Goal: Task Accomplishment & Management: Use online tool/utility

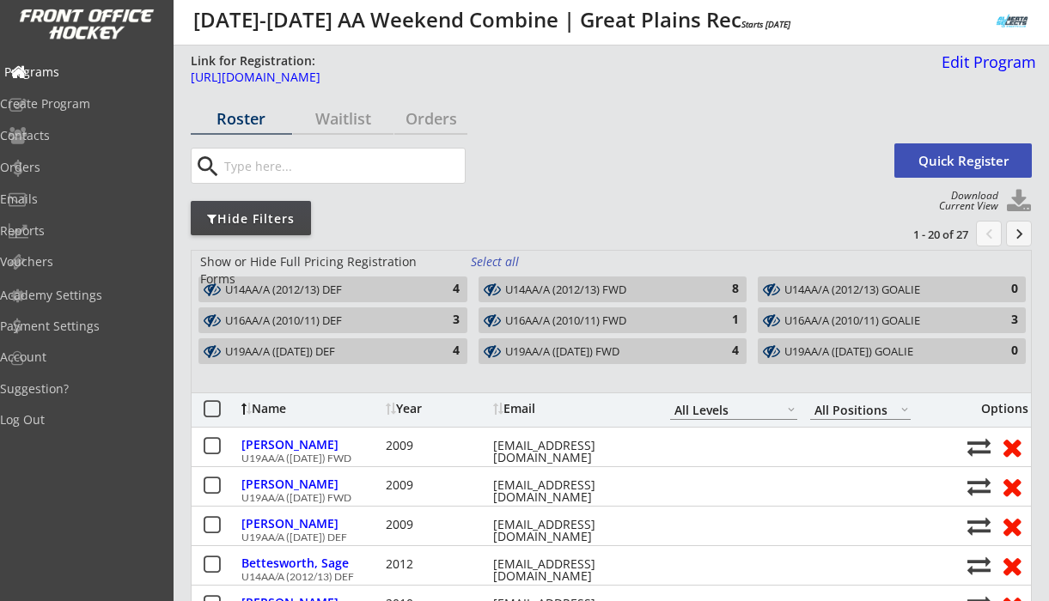
select select ""All Levels""
select select ""All Positions""
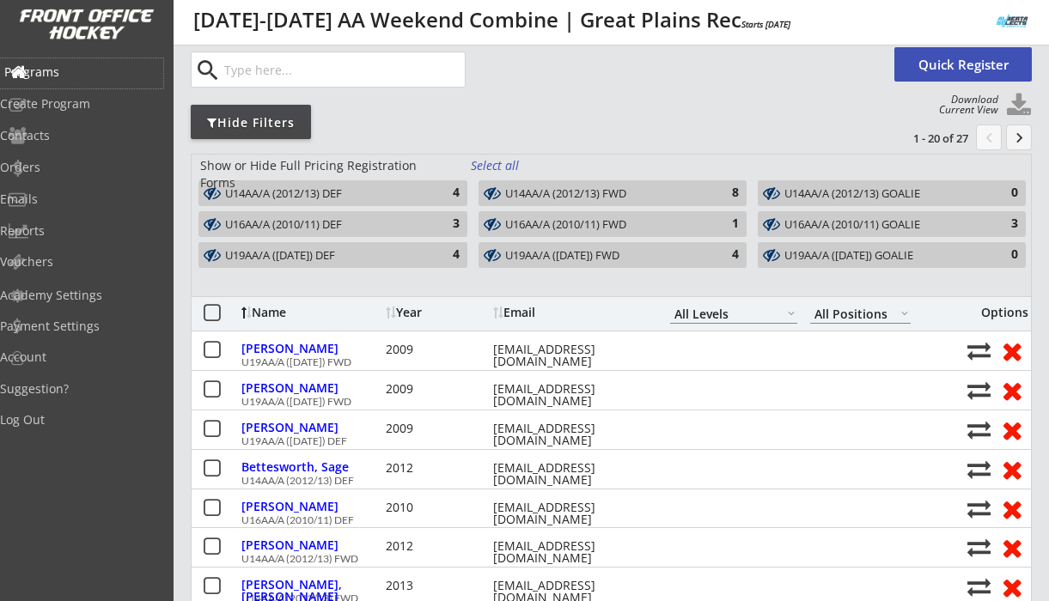
click at [64, 72] on div "Programs" at bounding box center [81, 72] width 155 height 12
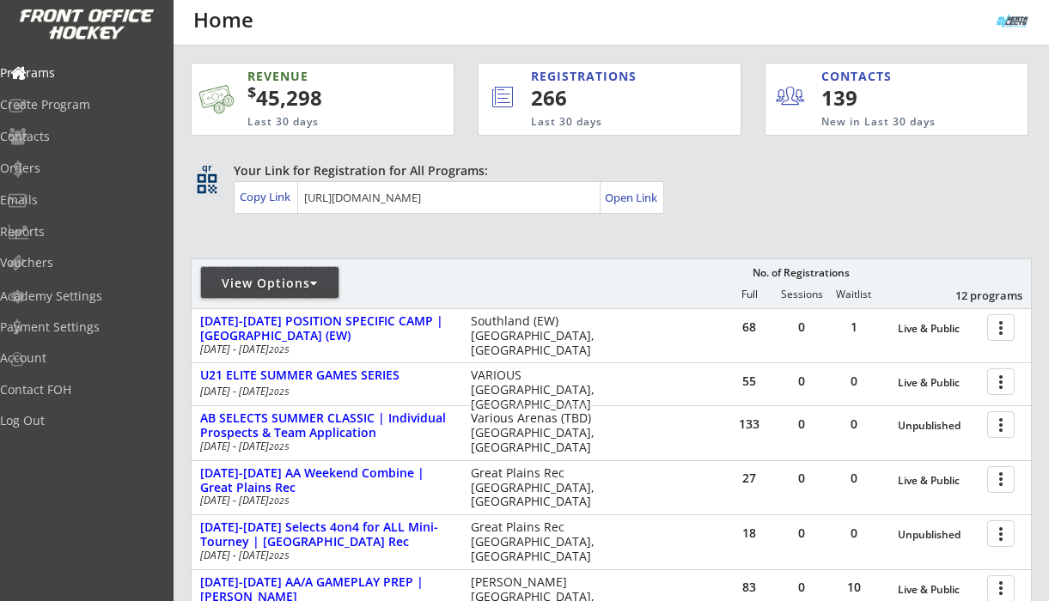
click at [320, 282] on div "View Options" at bounding box center [269, 283] width 137 height 17
select select ""Upcoming Programs""
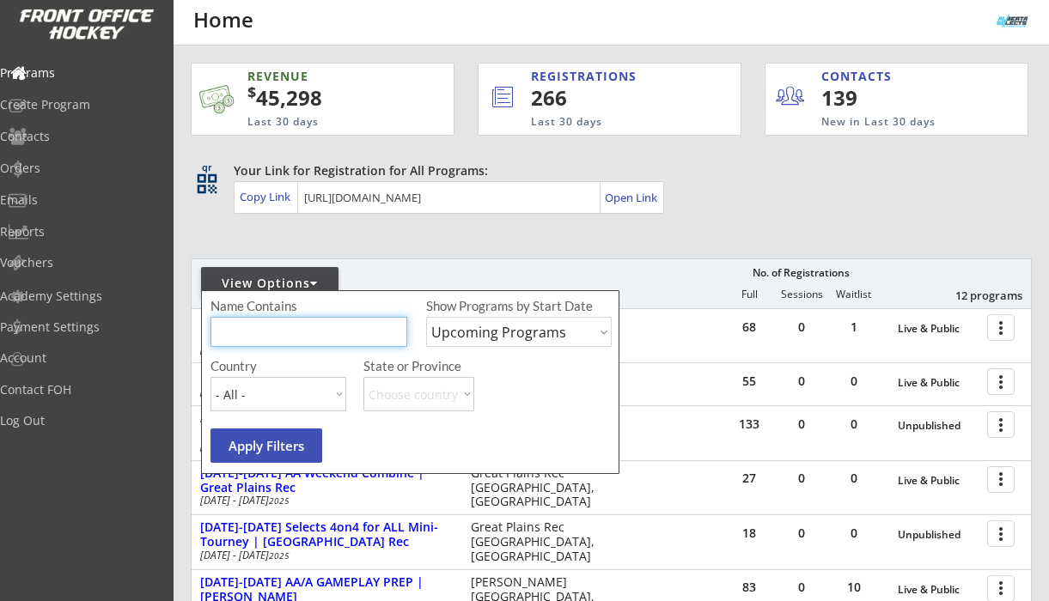
click at [284, 334] on input "input" at bounding box center [308, 332] width 197 height 30
type input "swag"
click at [501, 332] on select "Upcoming Programs Past Programs Specific Date Range" at bounding box center [519, 332] width 186 height 30
select select ""Past Programs""
click at [283, 444] on button "Apply Filters" at bounding box center [266, 446] width 112 height 34
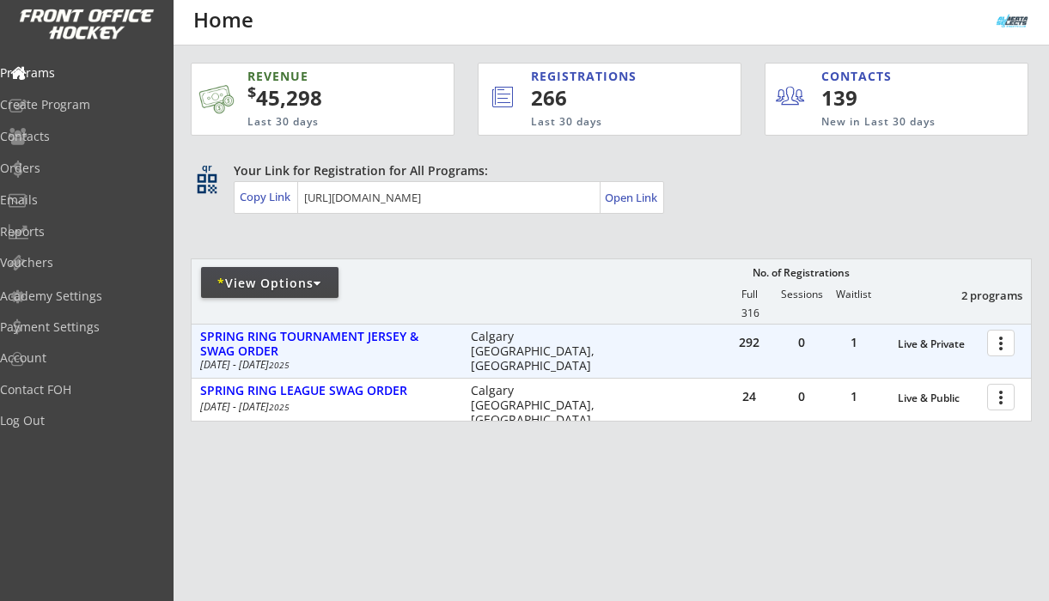
click at [1001, 346] on div at bounding box center [1004, 342] width 30 height 30
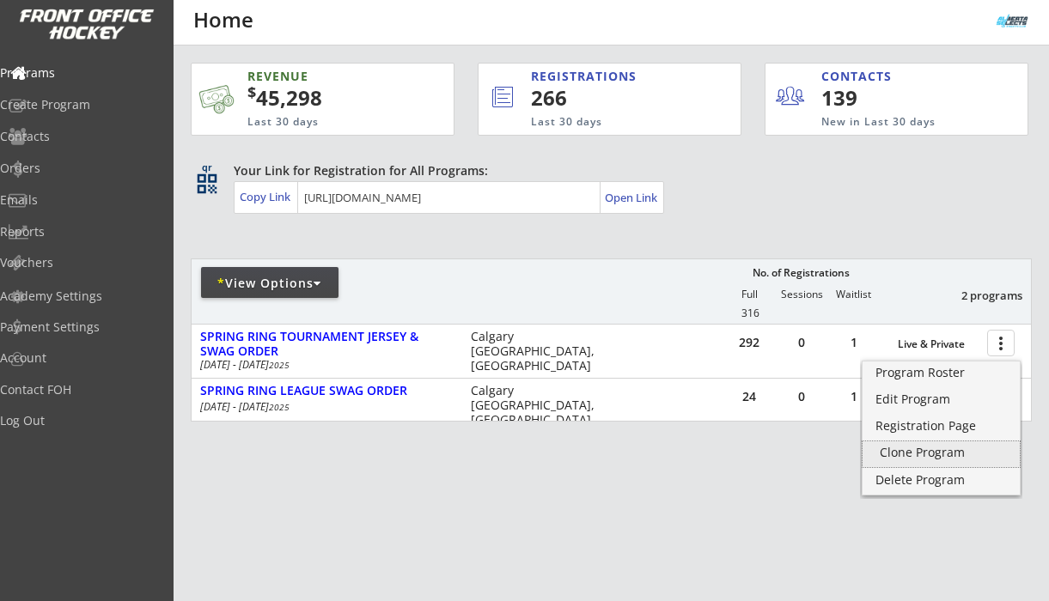
click at [944, 449] on div "Clone Program" at bounding box center [941, 453] width 123 height 12
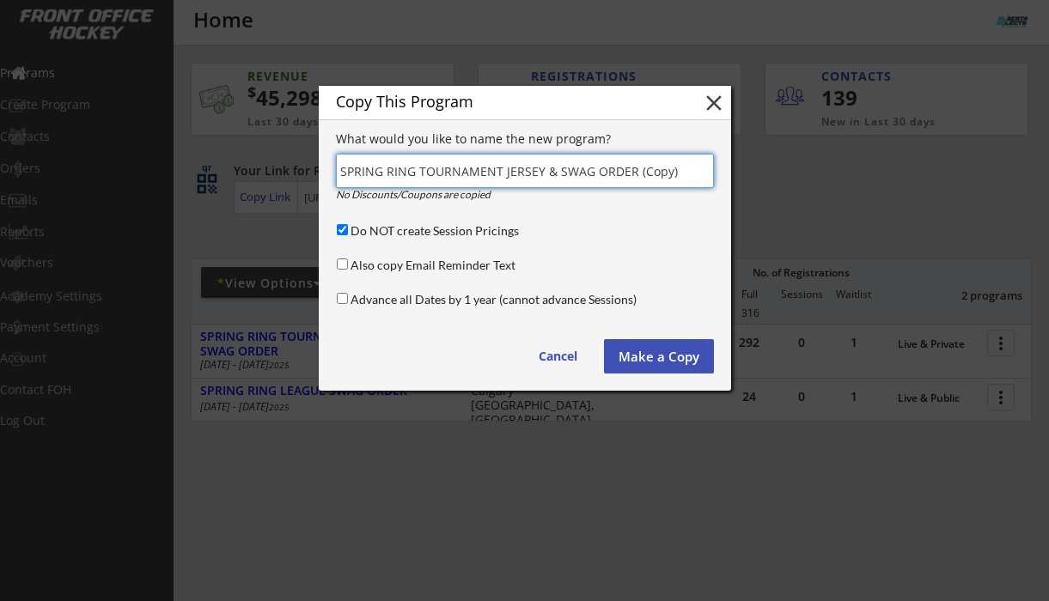
click at [361, 170] on input "input" at bounding box center [525, 171] width 378 height 34
drag, startPoint x: 602, startPoint y: 172, endPoint x: 466, endPoint y: 176, distance: 135.8
click at [466, 177] on input "input" at bounding box center [525, 171] width 378 height 34
click at [588, 175] on input "input" at bounding box center [525, 171] width 378 height 34
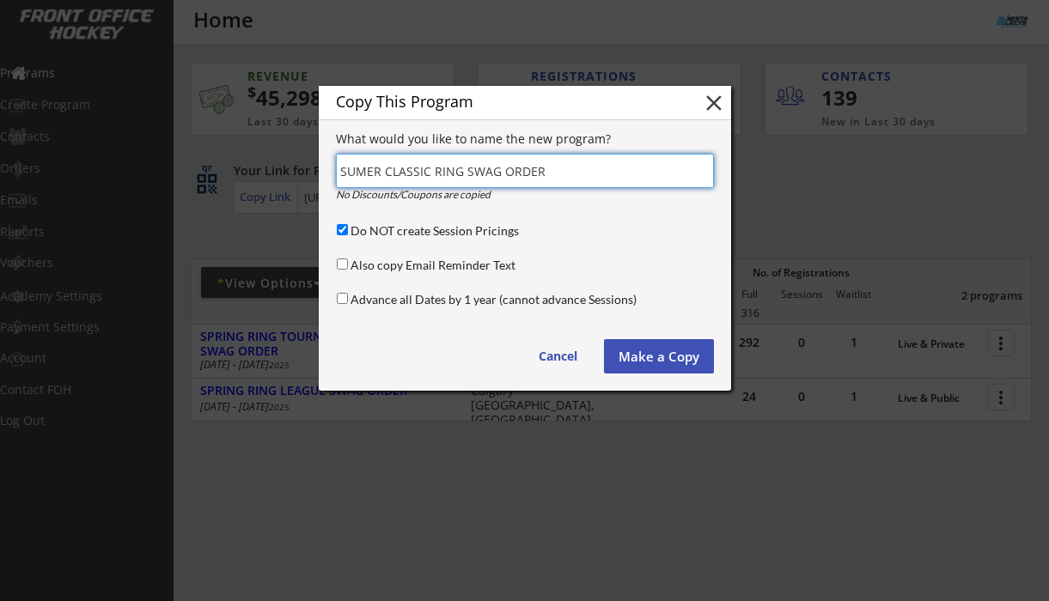
type input "SUMER CLASSIC RING SWAG ORDER"
click at [339, 231] on input "Do NOT create Session Pricings" at bounding box center [342, 229] width 11 height 11
checkbox input "false"
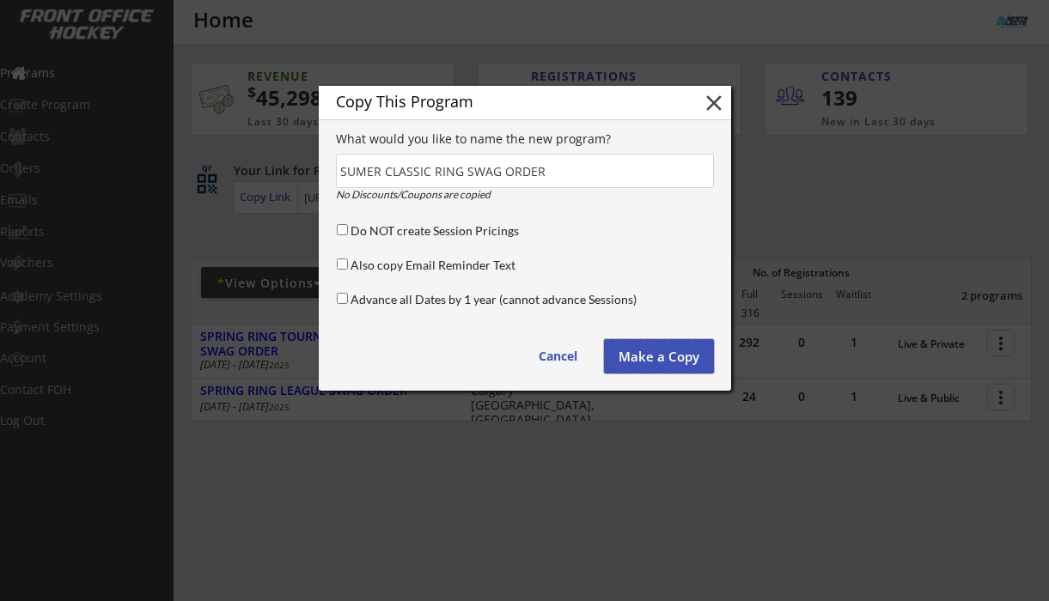
click at [655, 356] on button "Make a Copy" at bounding box center [659, 356] width 110 height 34
